Goal: Transaction & Acquisition: Purchase product/service

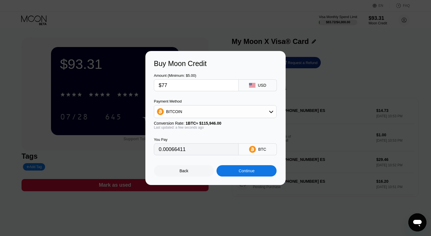
click at [177, 177] on div "Back" at bounding box center [184, 170] width 60 height 11
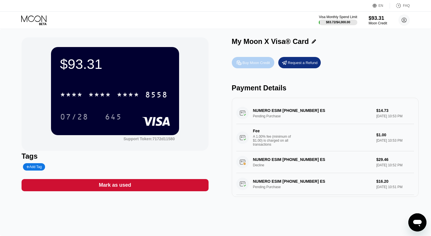
click at [266, 62] on div "Buy Moon Credit" at bounding box center [256, 62] width 27 height 5
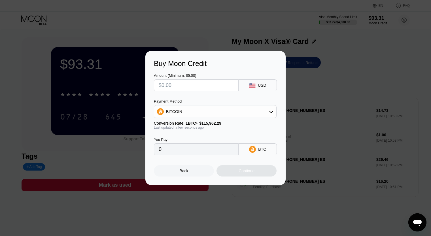
click at [172, 80] on input "text" at bounding box center [196, 85] width 75 height 11
type input "$7"
type input "0.00006037"
type input "$77"
type input "0.00066401"
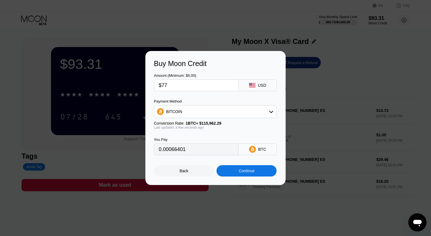
type input "$77"
click at [233, 174] on div "Continue" at bounding box center [247, 170] width 60 height 11
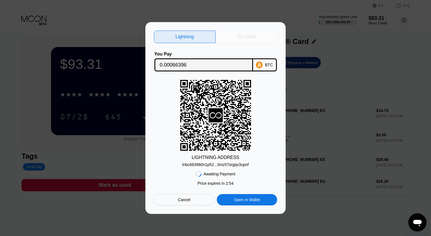
click at [245, 40] on div "On-Chain" at bounding box center [247, 37] width 62 height 12
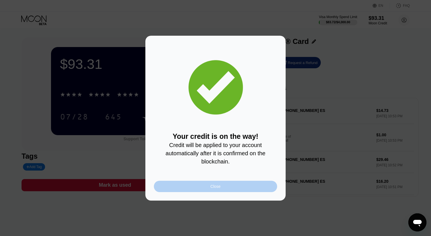
click at [217, 187] on div "Close" at bounding box center [216, 186] width 10 height 5
